Goal: Information Seeking & Learning: Learn about a topic

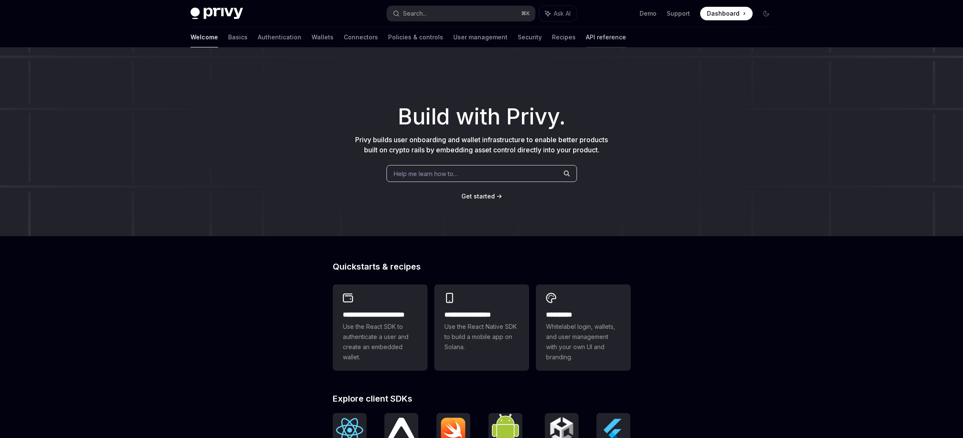
click at [586, 39] on link "API reference" at bounding box center [606, 37] width 40 height 20
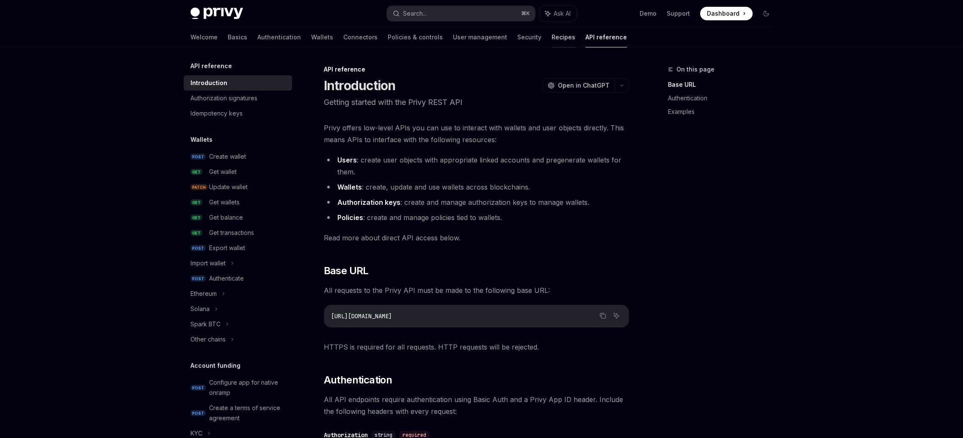
click at [552, 35] on link "Recipes" at bounding box center [564, 37] width 24 height 20
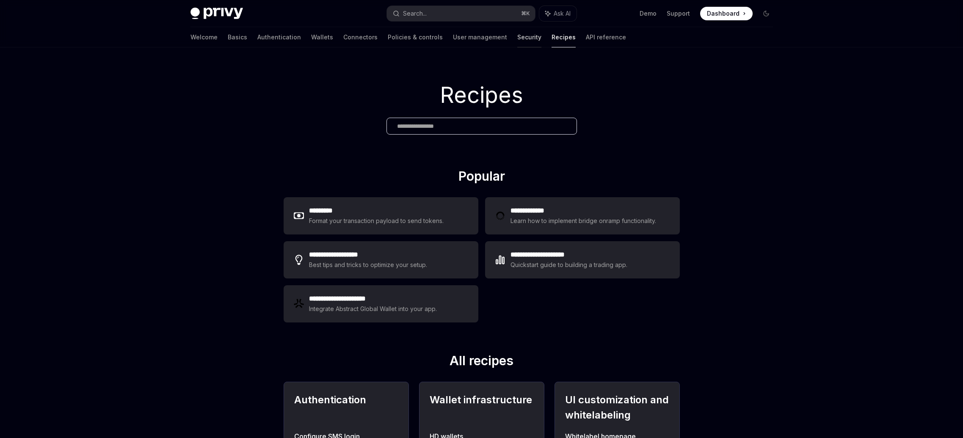
click at [517, 37] on link "Security" at bounding box center [529, 37] width 24 height 20
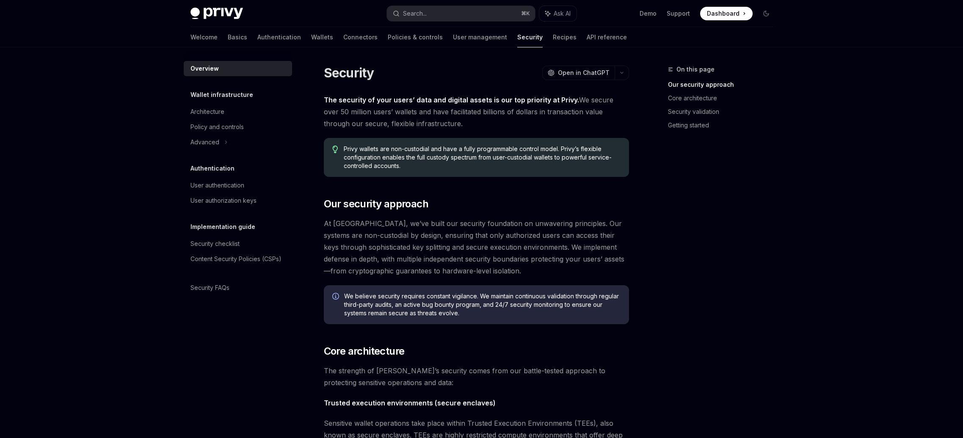
click at [224, 15] on img at bounding box center [217, 14] width 52 height 12
type textarea "*"
